Goal: Task Accomplishment & Management: Use online tool/utility

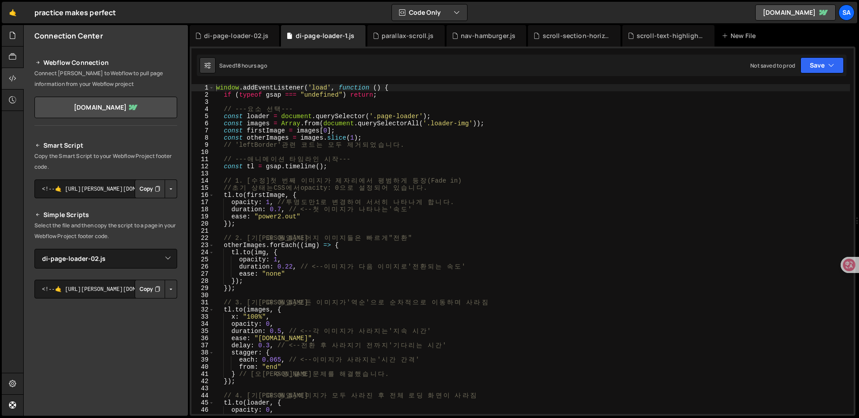
select select "45137"
click at [9, 36] on icon at bounding box center [12, 35] width 7 height 10
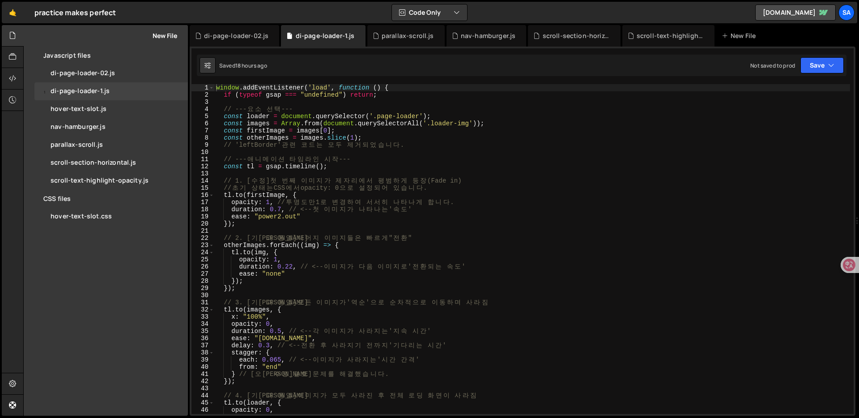
click at [162, 32] on button "New File" at bounding box center [161, 35] width 34 height 7
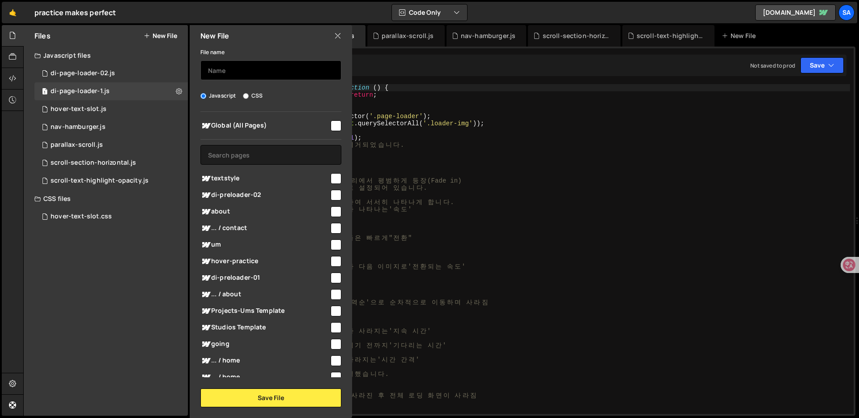
click at [265, 78] on input "text" at bounding box center [270, 70] width 141 height 20
type input "ㅇ"
type input "di-page-loader-03"
click at [334, 125] on input "checkbox" at bounding box center [335, 125] width 11 height 11
checkbox input "true"
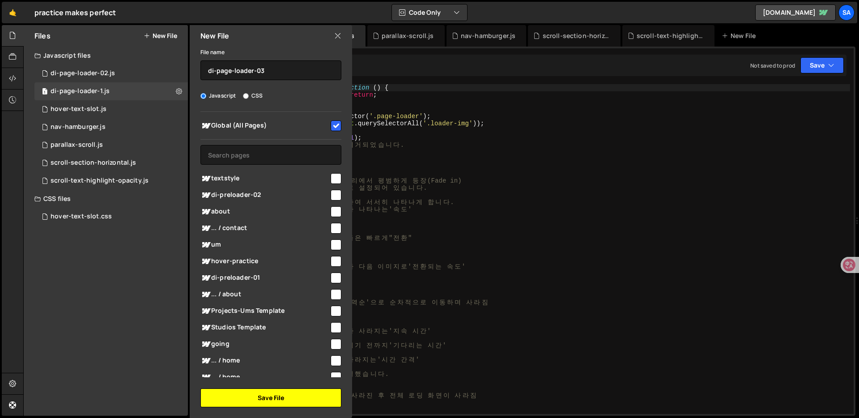
click at [274, 398] on button "Save File" at bounding box center [270, 397] width 141 height 19
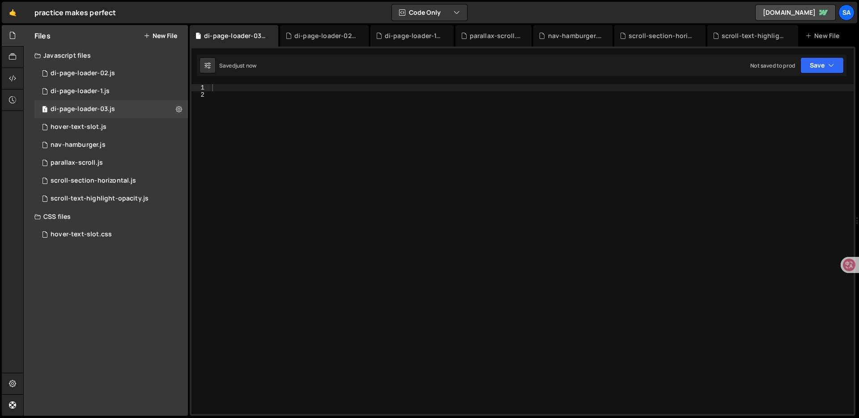
click at [258, 92] on div at bounding box center [531, 256] width 643 height 344
click at [260, 88] on div at bounding box center [531, 256] width 643 height 344
click at [816, 60] on button "Save" at bounding box center [821, 65] width 43 height 16
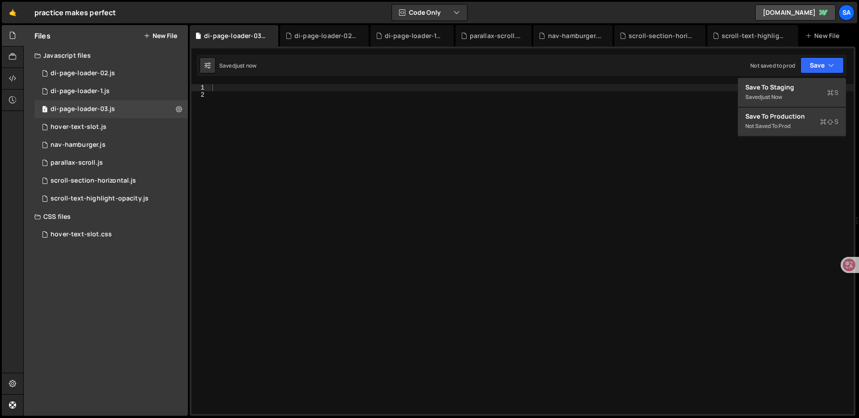
click at [347, 102] on div at bounding box center [531, 256] width 643 height 344
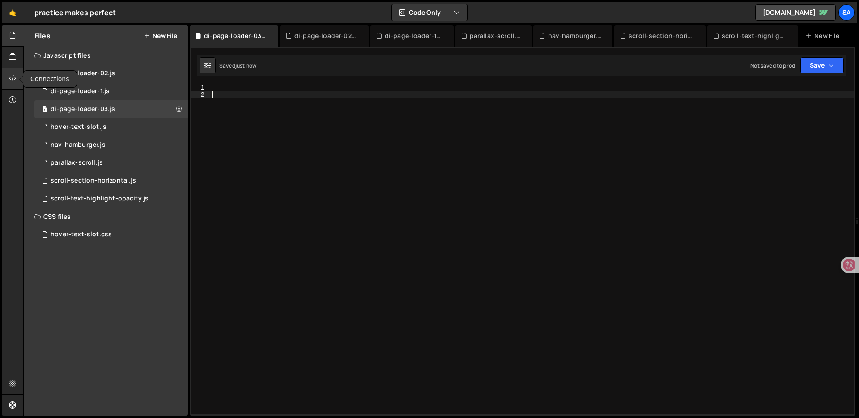
click at [11, 73] on icon at bounding box center [12, 78] width 7 height 10
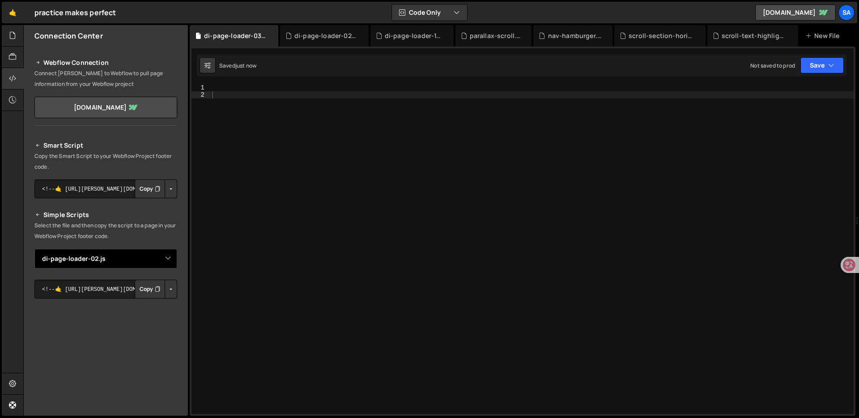
click at [167, 256] on select "Select File di-page-loader-02.js di-page-loader-1.[PERSON_NAME]-text-slot.js na…" at bounding box center [105, 259] width 143 height 20
select select "45217"
click at [34, 249] on select "Select File di-page-loader-02.js di-page-loader-1.[PERSON_NAME]-text-slot.js na…" at bounding box center [105, 259] width 143 height 20
click at [169, 287] on button "Button group with nested dropdown" at bounding box center [171, 288] width 13 height 19
click at [159, 305] on link "Copy Staging js" at bounding box center [139, 306] width 74 height 13
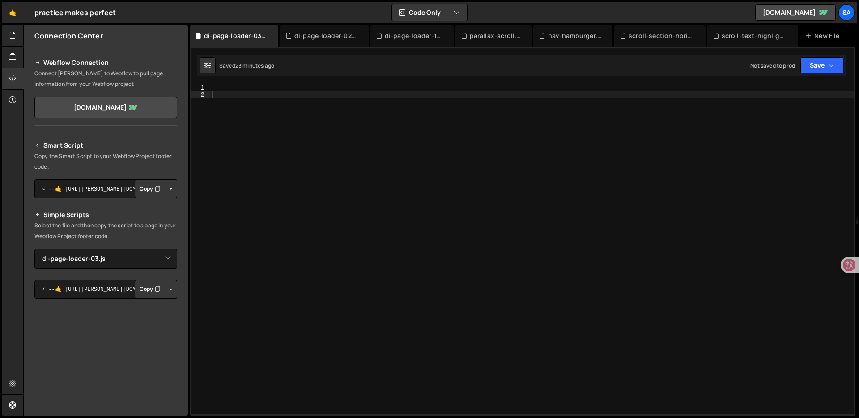
click at [263, 89] on div at bounding box center [531, 256] width 643 height 344
paste textarea "</script>"
type textarea "</script>"
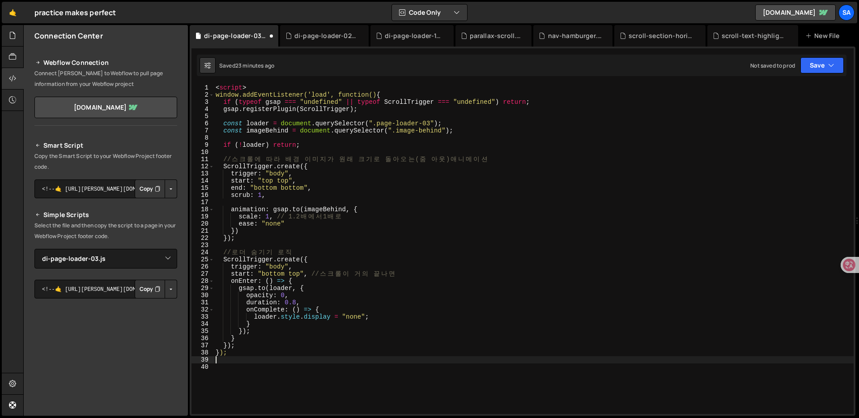
type textarea "<script>"
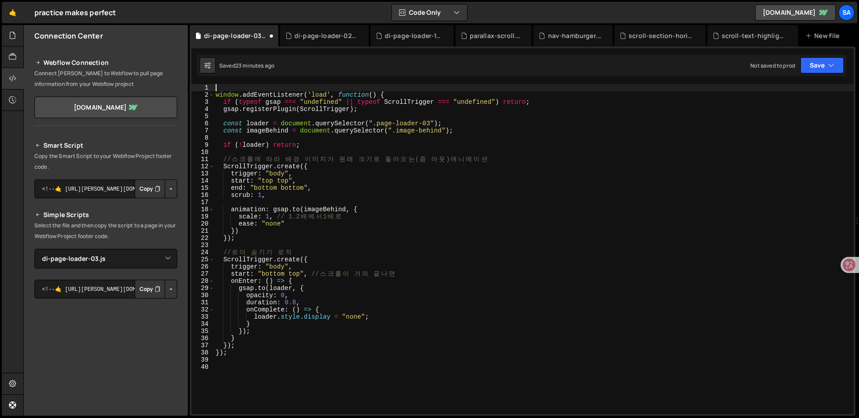
click at [254, 121] on div "window . addEventListener ( 'load' , function ( ) { if ( typeof gsap === "undef…" at bounding box center [533, 256] width 639 height 344
click at [634, 126] on div "window . addEventListener ( 'load' , function ( ) { if ( typeof gsap === "undef…" at bounding box center [533, 256] width 639 height 344
type textarea "const imageBehind = document.querySelector(".image-behind");"
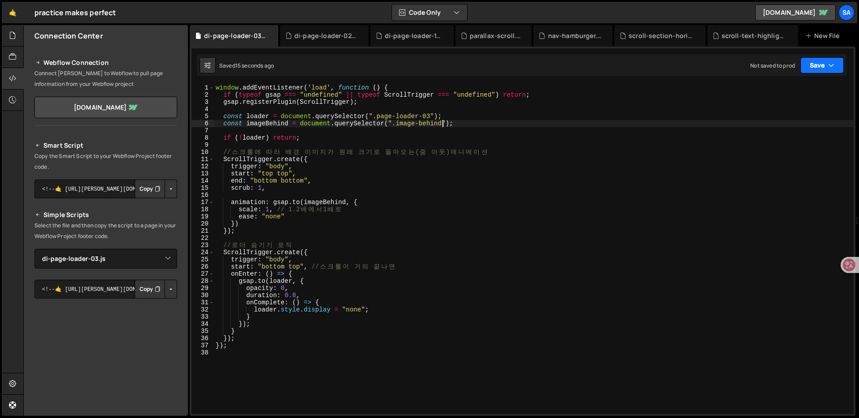
click at [814, 68] on button "Save" at bounding box center [821, 65] width 43 height 16
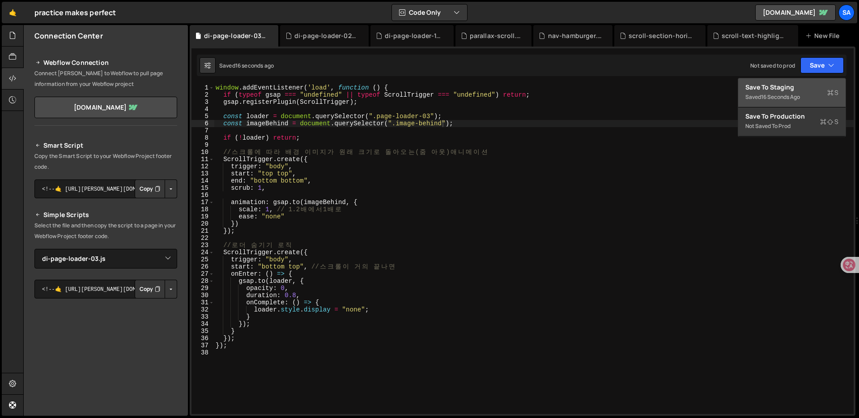
click at [802, 85] on div "Save to Staging S" at bounding box center [791, 87] width 93 height 9
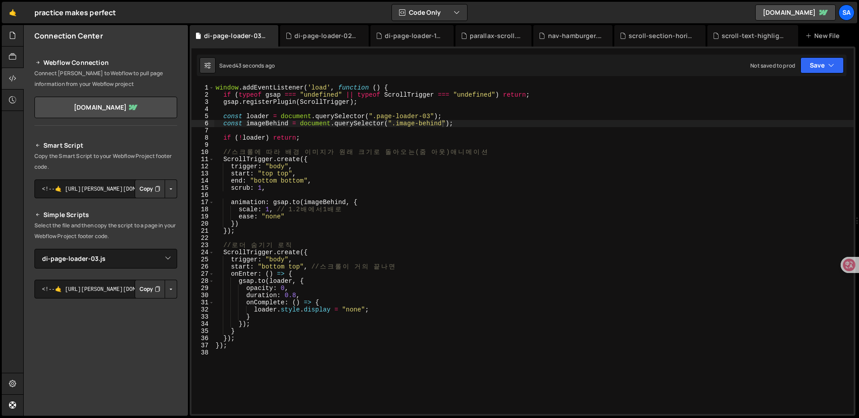
click at [395, 353] on div "window . addEventListener ( 'load' , function ( ) { if ( typeof gsap === "undef…" at bounding box center [533, 256] width 639 height 344
type textarea "});"
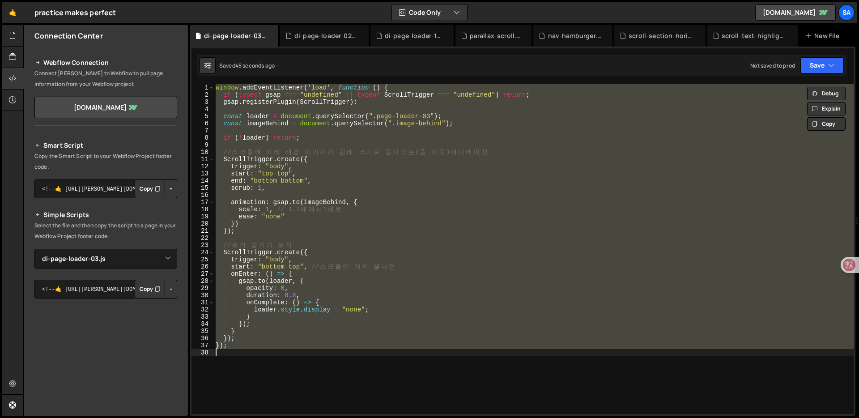
click at [395, 353] on div "window . addEventListener ( 'load' , function ( ) { if ( typeof gsap === "undef…" at bounding box center [533, 256] width 639 height 344
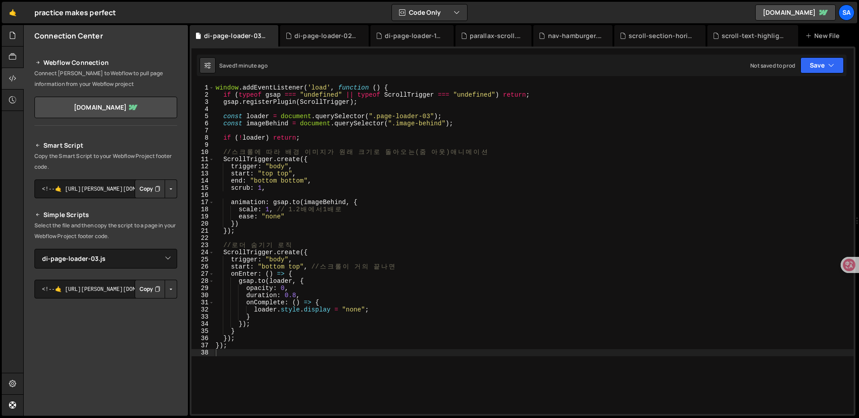
click at [168, 287] on button "Button group with nested dropdown" at bounding box center [171, 288] width 13 height 19
click at [160, 303] on link "Copy Staging js" at bounding box center [139, 306] width 74 height 13
click at [359, 241] on div "window . addEventListener ( 'load' , function ( ) { if ( typeof gsap === "undef…" at bounding box center [533, 256] width 639 height 344
click at [343, 334] on div "window . addEventListener ( 'load' , function ( ) { if ( typeof gsap === "undef…" at bounding box center [533, 256] width 639 height 344
type textarea "});"
